Goal: Task Accomplishment & Management: Use online tool/utility

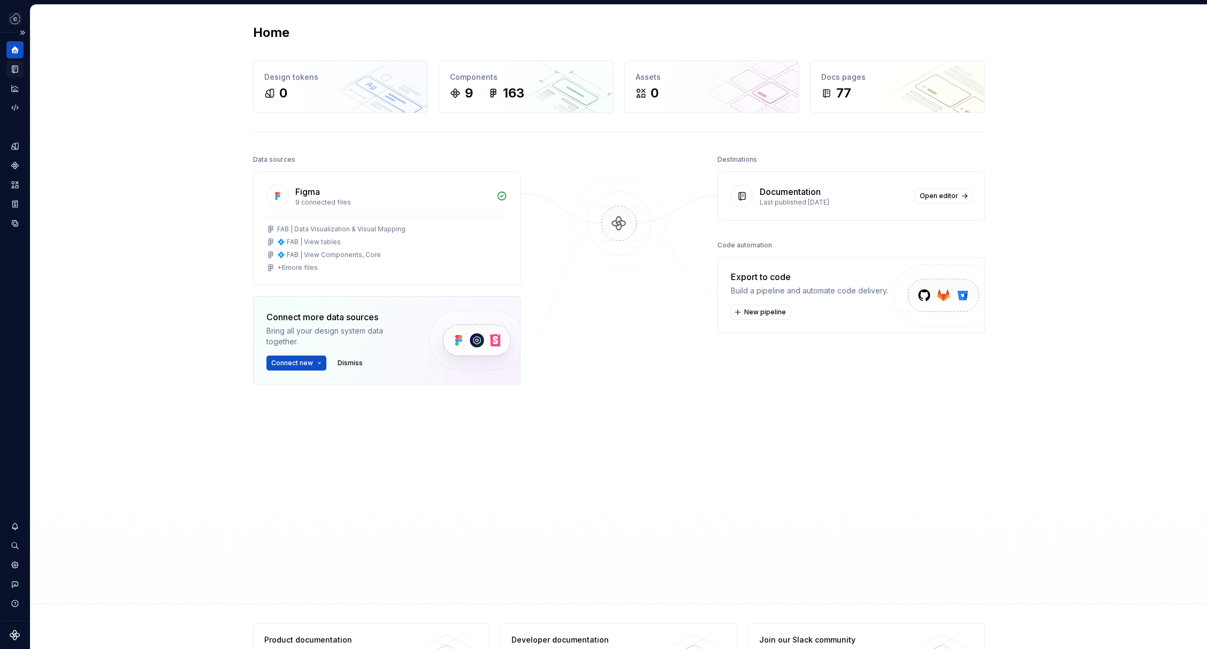
click at [21, 65] on div "Documentation" at bounding box center [14, 68] width 17 height 17
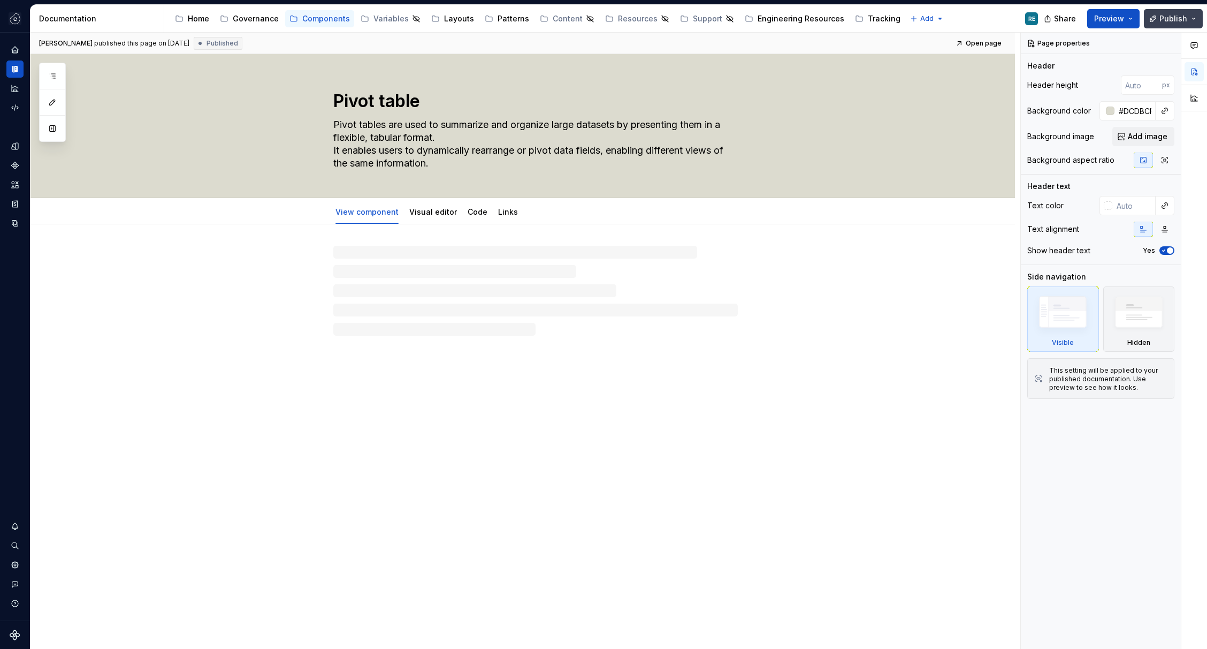
click at [1171, 19] on span "Publish" at bounding box center [1174, 18] width 28 height 11
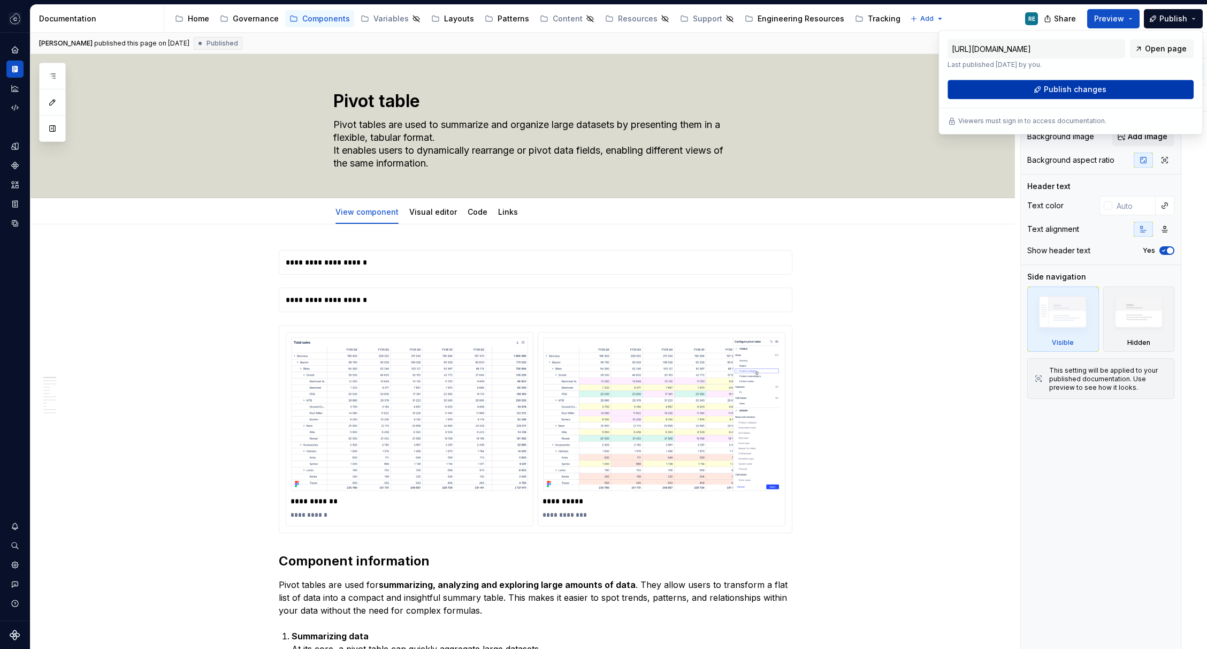
click at [1065, 87] on span "Publish changes" at bounding box center [1075, 89] width 63 height 11
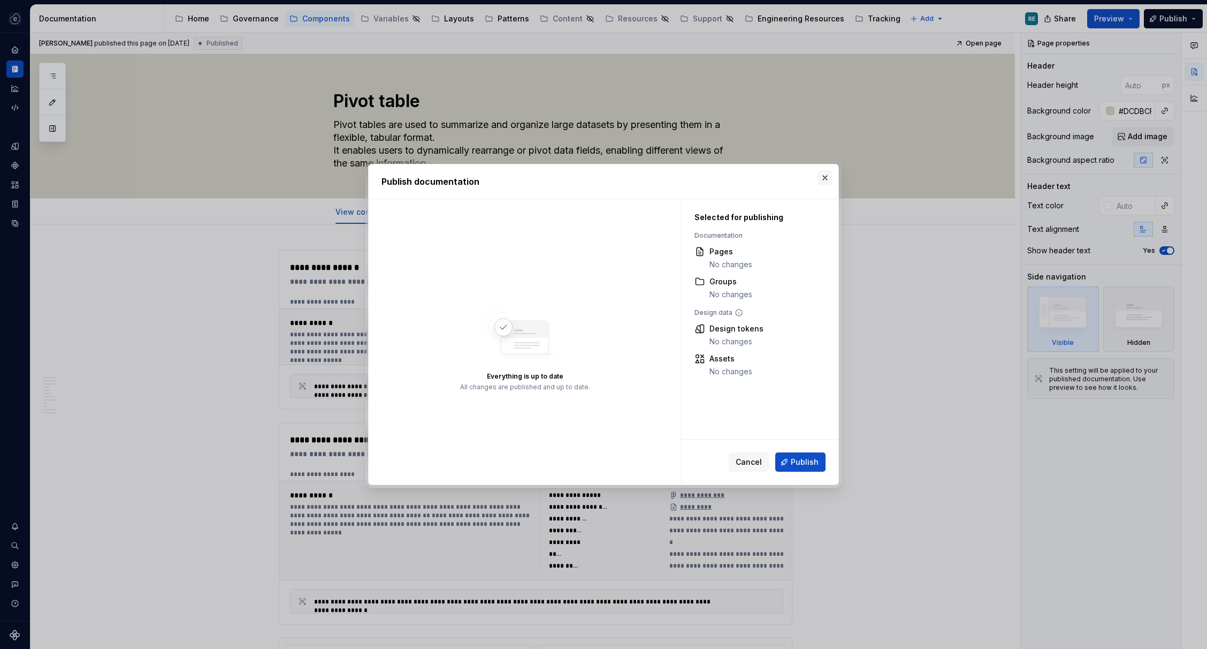
click at [825, 178] on button "button" at bounding box center [825, 177] width 15 height 15
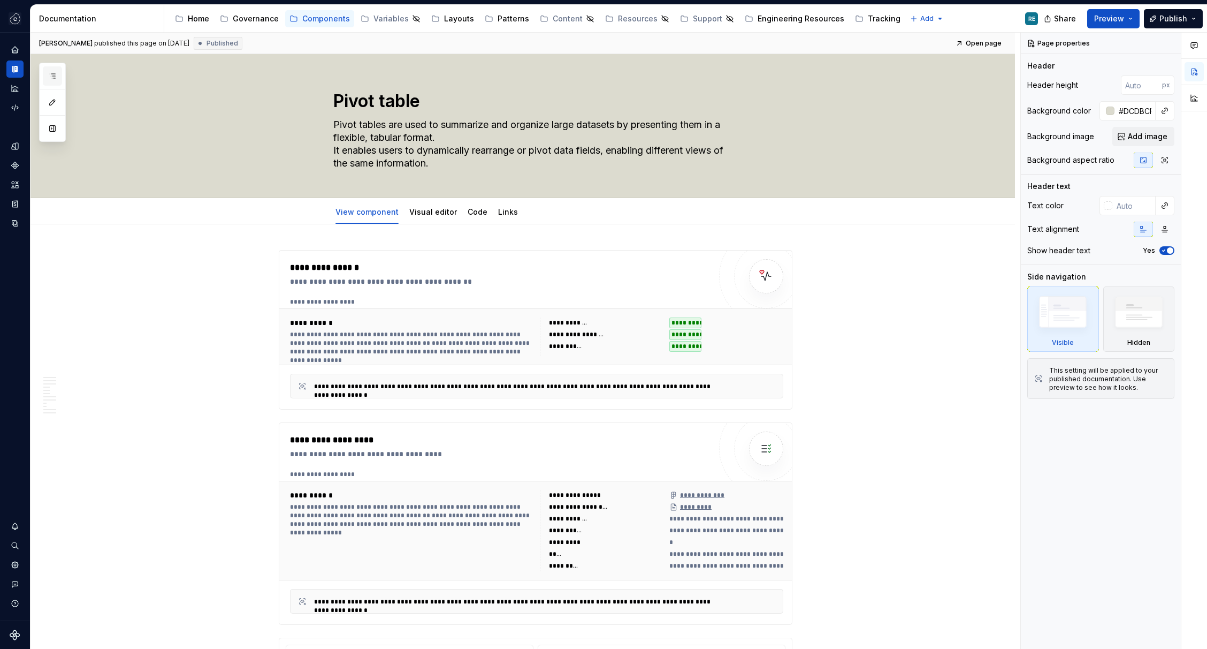
click at [49, 73] on icon "button" at bounding box center [52, 76] width 9 height 9
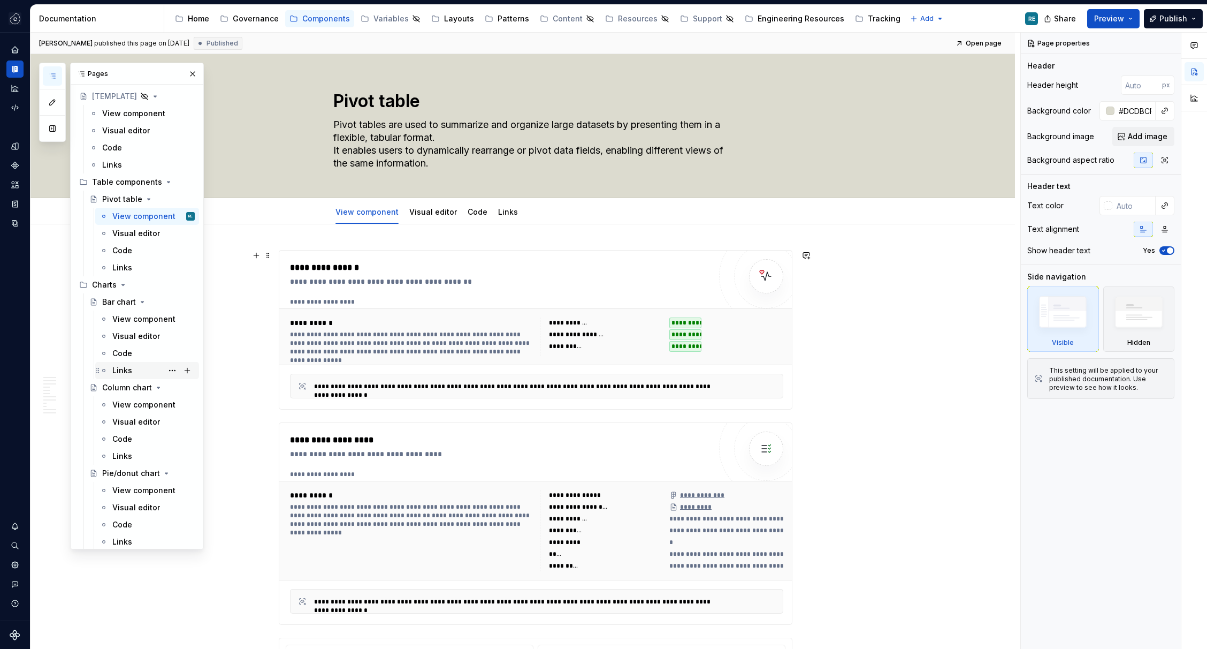
scroll to position [42, 0]
click at [136, 316] on div "View component" at bounding box center [137, 314] width 50 height 11
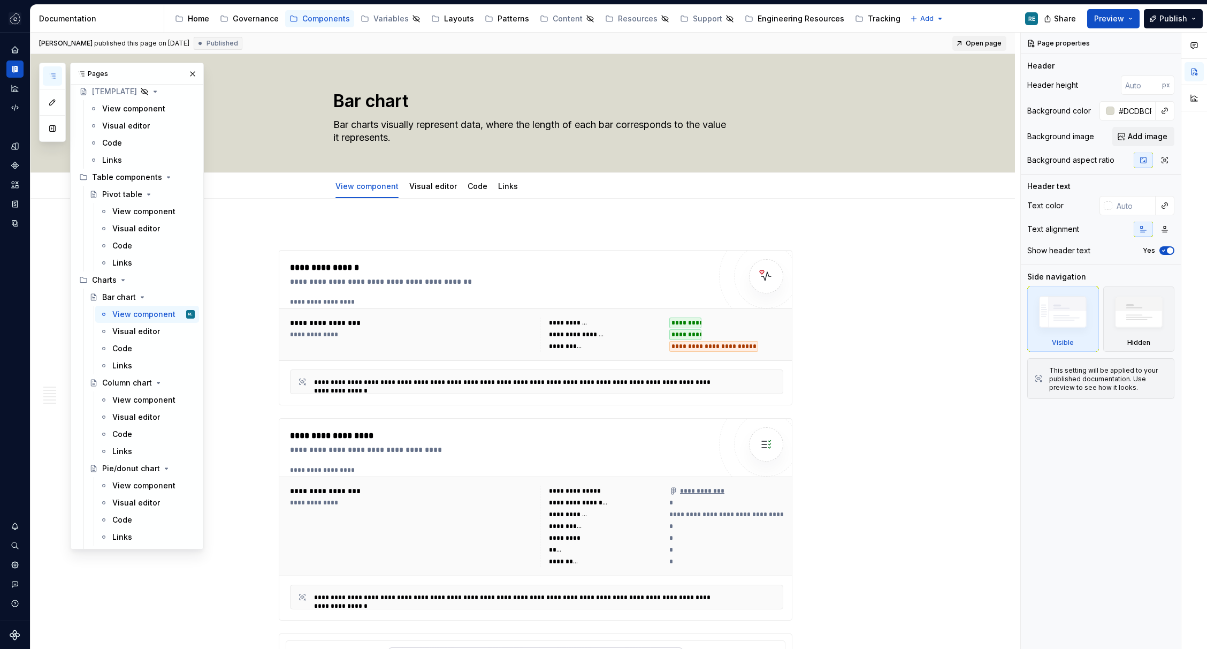
click at [988, 44] on span "Open page" at bounding box center [984, 43] width 36 height 9
type textarea "*"
